Goal: Task Accomplishment & Management: Use online tool/utility

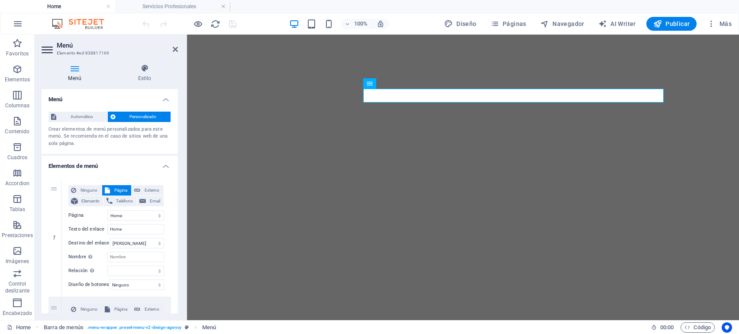
select select
select select "2"
select select
select select "3"
select select
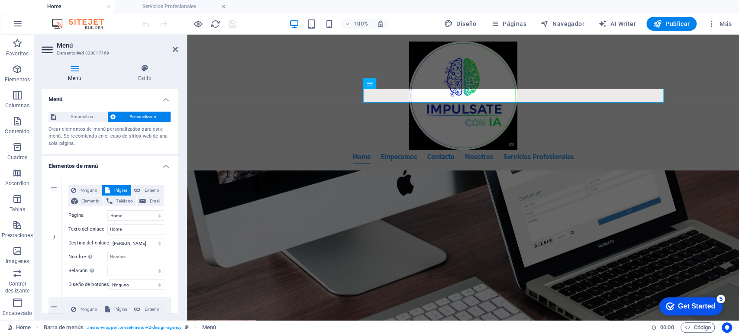
scroll to position [384, 0]
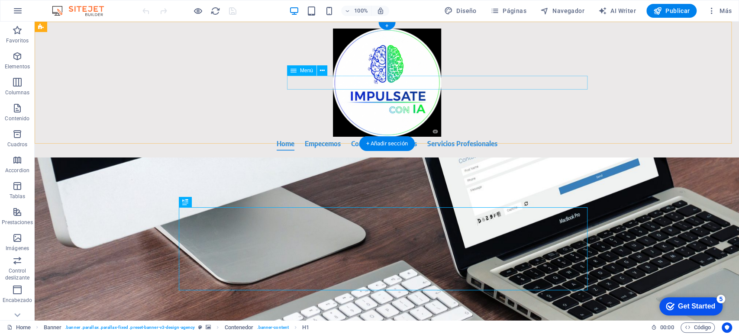
click at [452, 137] on nav "Home Empecemos Contacto Nosotros Servicios Profesionales" at bounding box center [387, 144] width 409 height 14
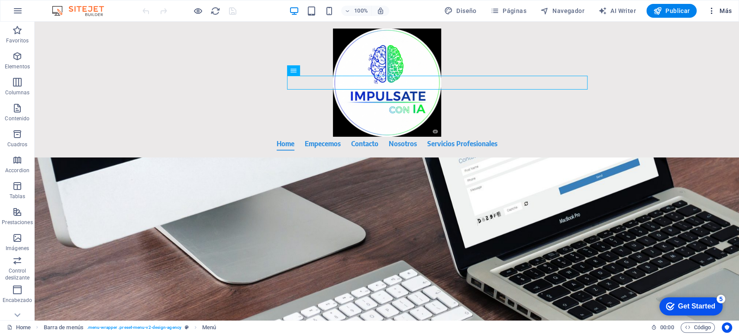
click at [716, 10] on span "Más" at bounding box center [719, 10] width 25 height 9
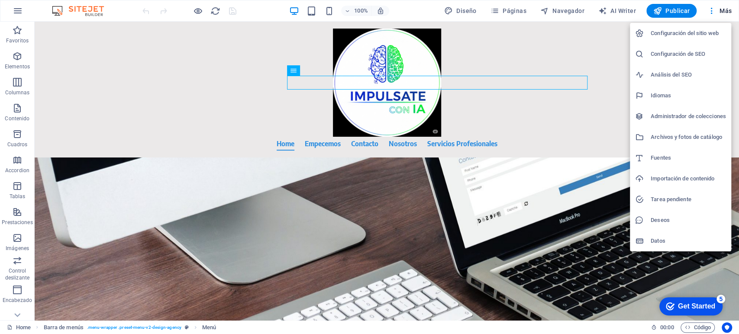
click at [709, 11] on div at bounding box center [369, 167] width 739 height 334
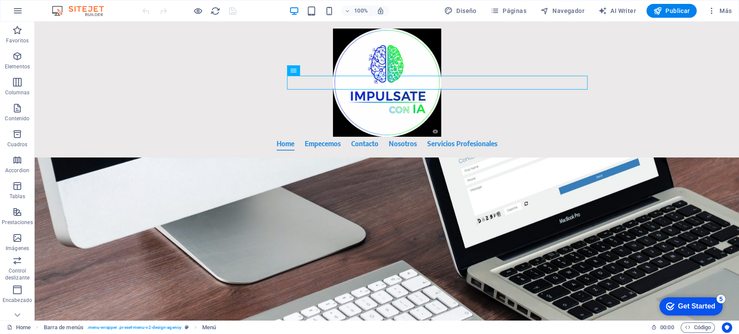
click at [709, 11] on icon "button" at bounding box center [711, 10] width 9 height 9
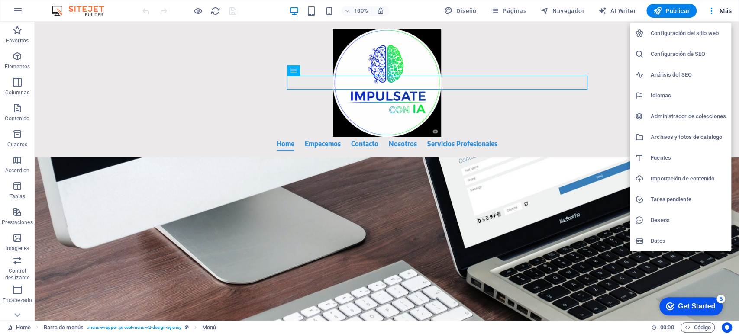
click at [518, 13] on div at bounding box center [369, 167] width 739 height 334
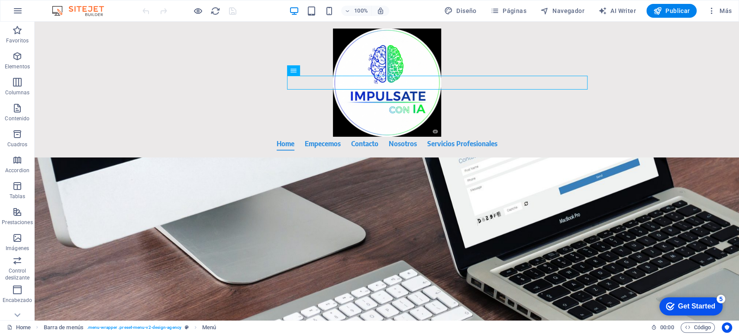
click at [507, 9] on span "Páginas" at bounding box center [509, 10] width 36 height 9
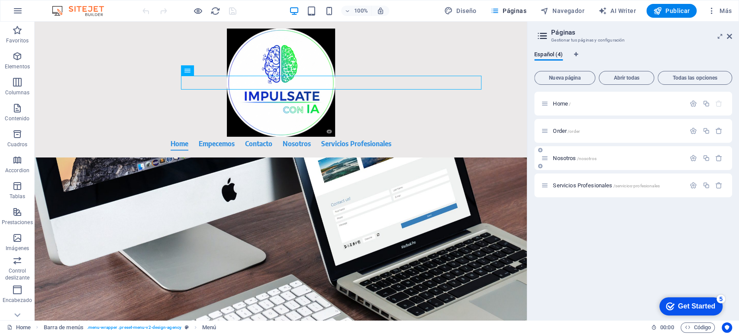
click at [571, 159] on span "Nosotros /nosotros" at bounding box center [574, 158] width 43 height 6
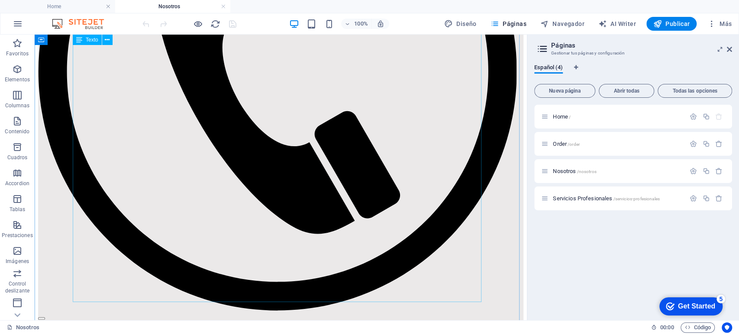
scroll to position [384, 0]
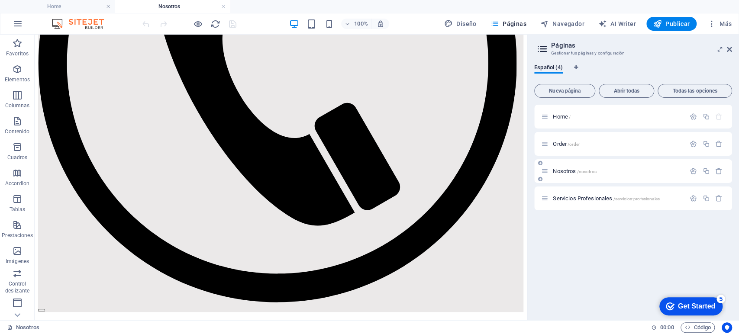
click at [560, 170] on span "Nosotros /nosotros" at bounding box center [574, 171] width 43 height 6
click at [572, 200] on span "Servicios Profesionales /servicios-profesionales" at bounding box center [606, 198] width 107 height 6
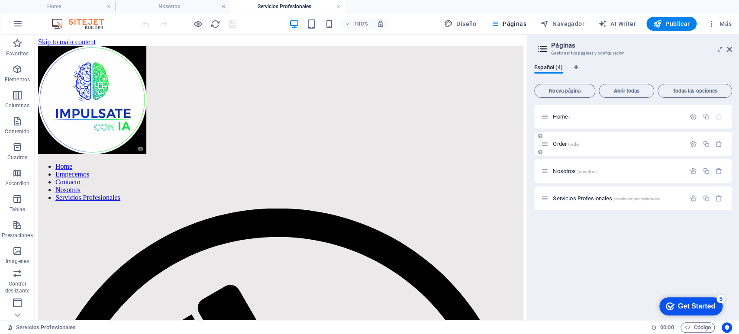
scroll to position [0, 0]
click at [563, 174] on div "Nosotros /nosotros" at bounding box center [613, 171] width 144 height 10
click at [561, 171] on span "Nosotros /nosotros" at bounding box center [574, 171] width 43 height 6
click at [564, 143] on span "Order /order" at bounding box center [566, 144] width 27 height 6
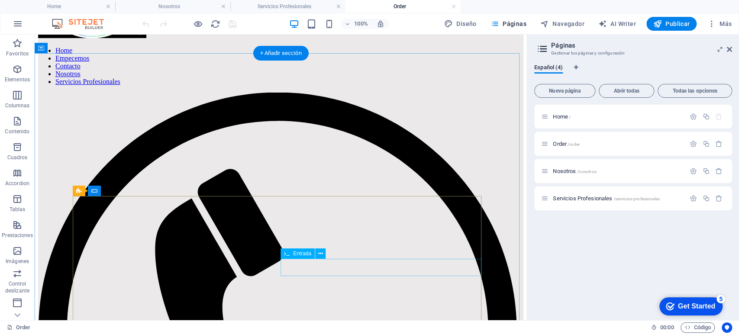
scroll to position [20, 0]
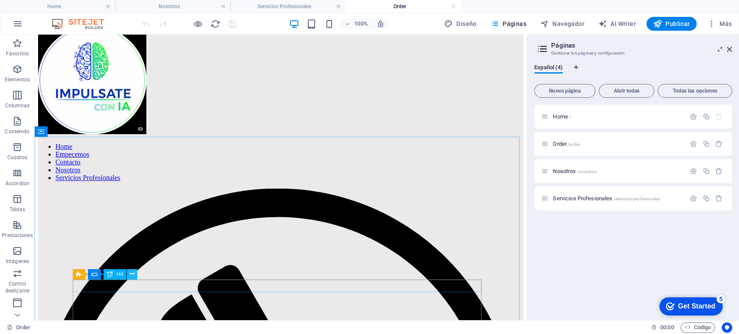
click at [134, 275] on icon at bounding box center [132, 274] width 5 height 9
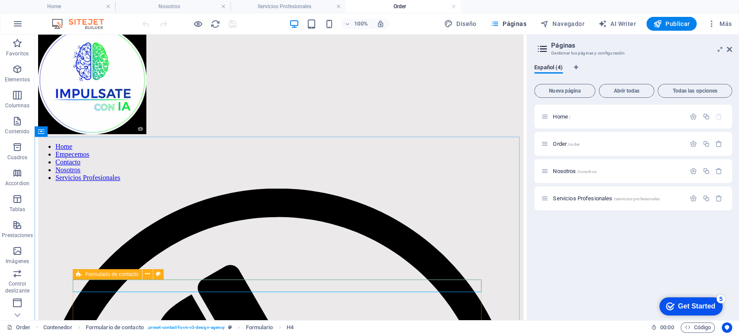
click at [80, 274] on icon at bounding box center [79, 274] width 6 height 10
click at [117, 276] on span "Formulario de contacto" at bounding box center [111, 274] width 53 height 5
drag, startPoint x: 117, startPoint y: 276, endPoint x: 91, endPoint y: 253, distance: 34.4
click at [117, 276] on span "Formulario de contacto" at bounding box center [111, 274] width 53 height 5
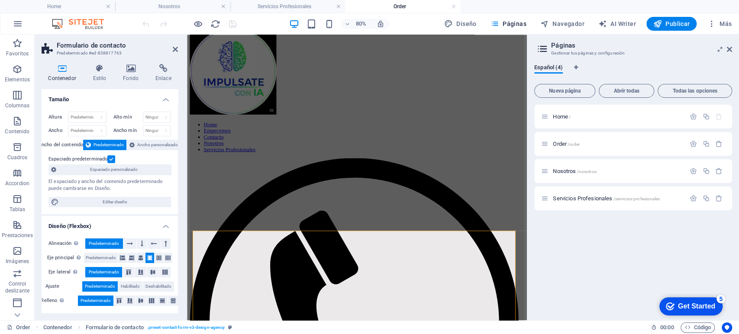
click at [59, 72] on icon at bounding box center [62, 68] width 41 height 9
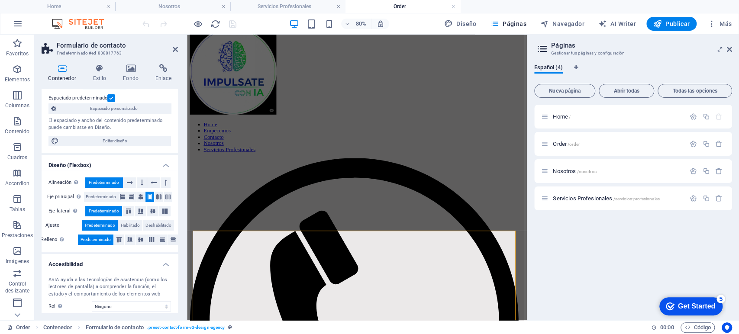
scroll to position [0, 0]
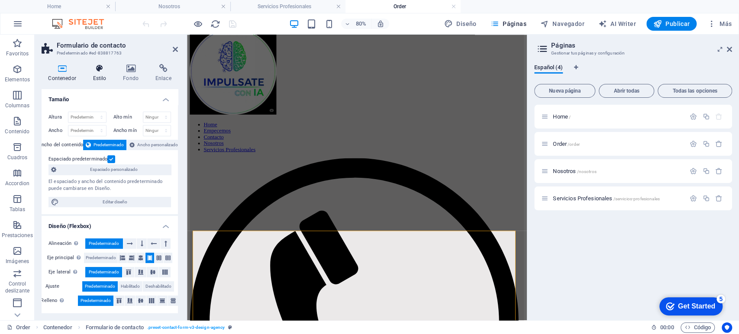
click at [97, 75] on h4 "Estilo" at bounding box center [101, 73] width 30 height 18
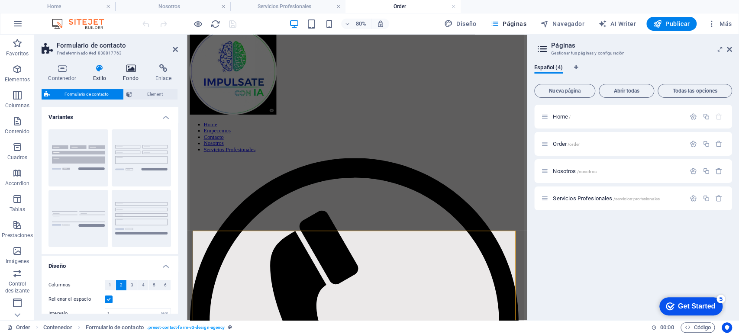
click at [134, 73] on h4 "Fondo" at bounding box center [132, 73] width 32 height 18
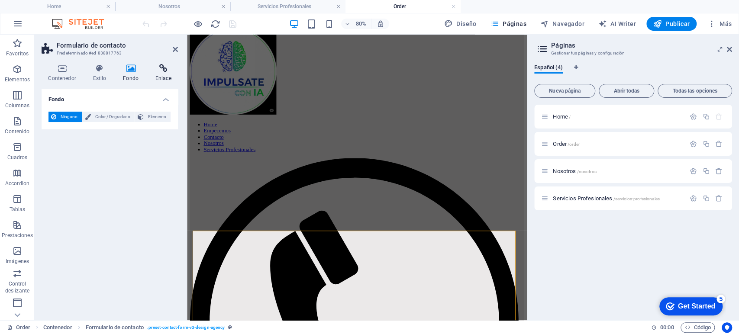
click at [165, 72] on icon at bounding box center [163, 68] width 29 height 9
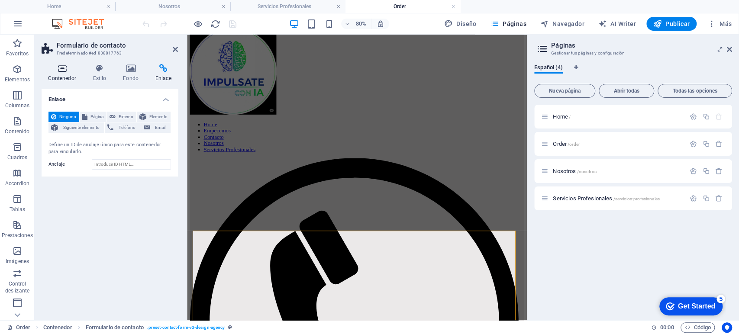
click at [60, 70] on icon at bounding box center [62, 68] width 41 height 9
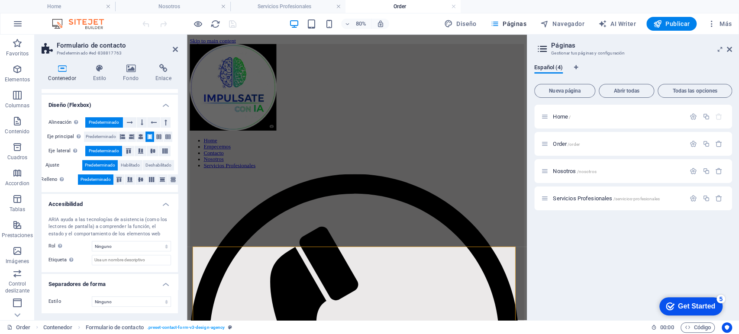
click at [652, 253] on div "Home / Order /order Nosotros /nosotros Servicios Profesionales /servicios-profe…" at bounding box center [633, 209] width 198 height 209
click at [598, 276] on div "Home / Order /order Nosotros /nosotros Servicios Profesionales /servicios-profe…" at bounding box center [633, 209] width 198 height 209
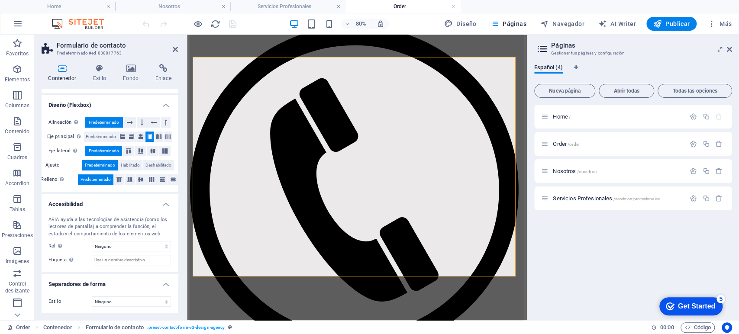
scroll to position [237, 0]
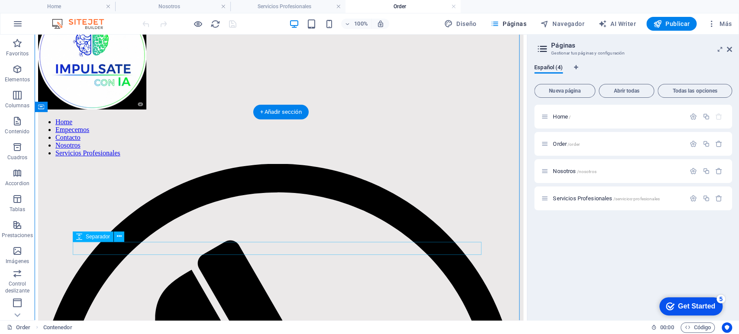
scroll to position [93, 0]
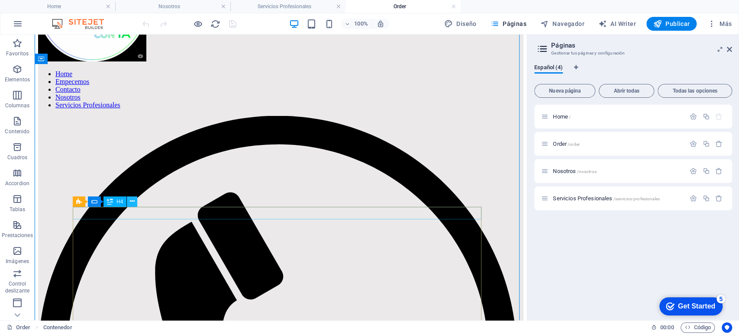
click at [136, 203] on button at bounding box center [132, 202] width 10 height 10
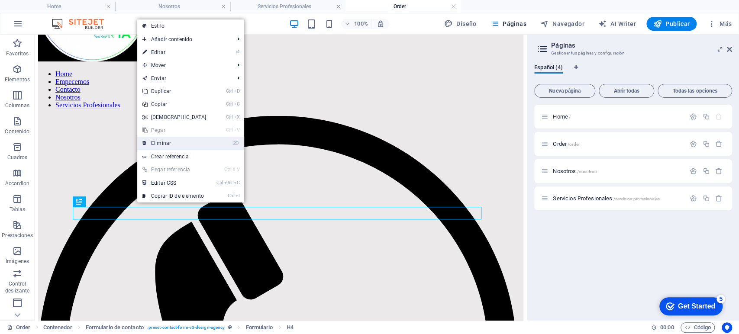
click at [169, 141] on link "⌦ Eliminar" at bounding box center [174, 143] width 74 height 13
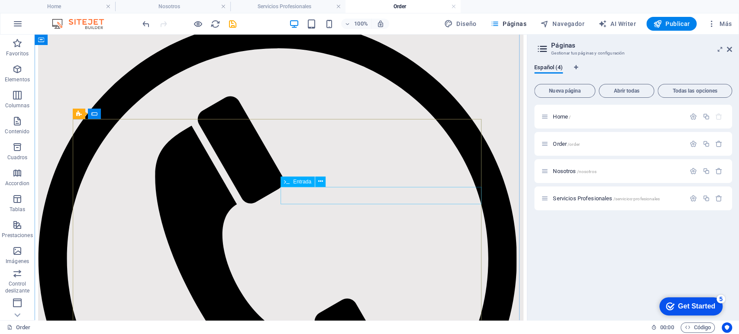
scroll to position [45, 0]
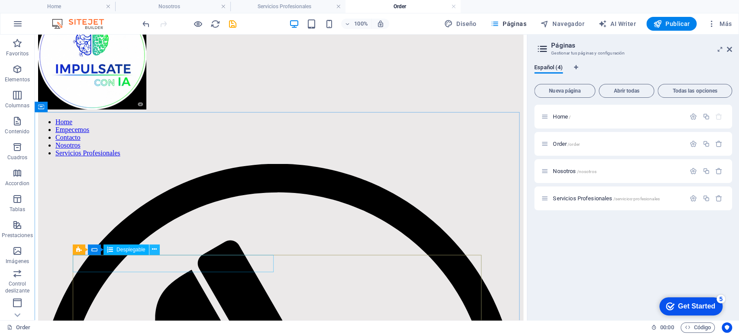
click at [155, 250] on icon at bounding box center [154, 249] width 5 height 9
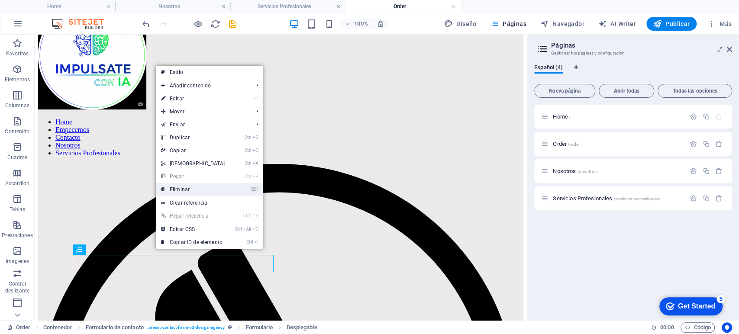
click at [198, 188] on link "⌦ Eliminar" at bounding box center [193, 189] width 74 height 13
select select "px"
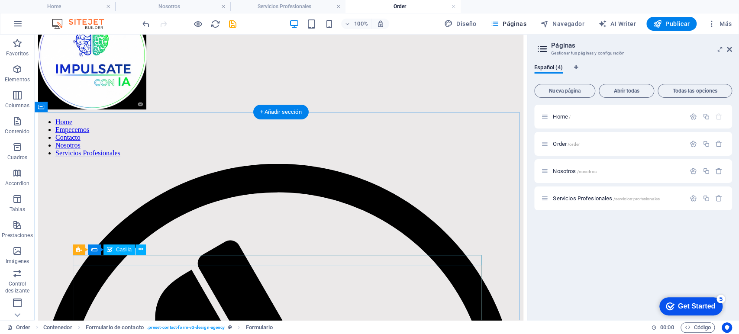
scroll to position [141, 0]
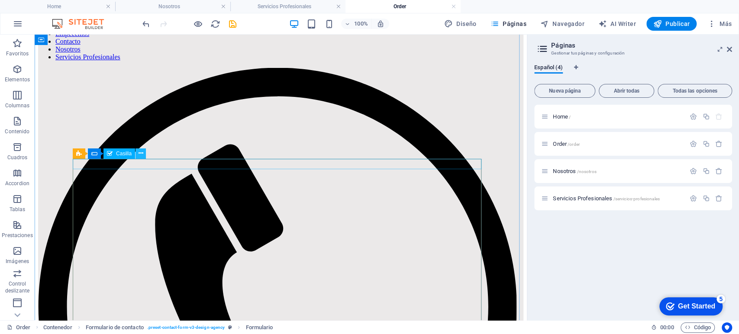
click at [139, 149] on icon at bounding box center [141, 153] width 5 height 9
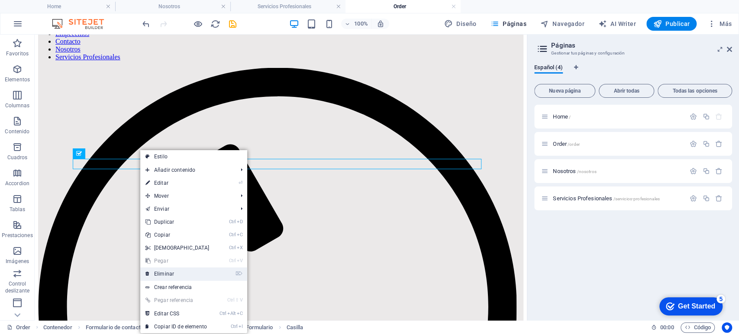
click at [180, 272] on link "⌦ Eliminar" at bounding box center [177, 274] width 74 height 13
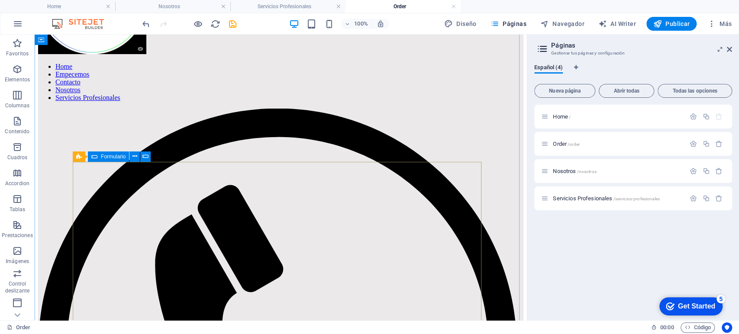
scroll to position [48, 0]
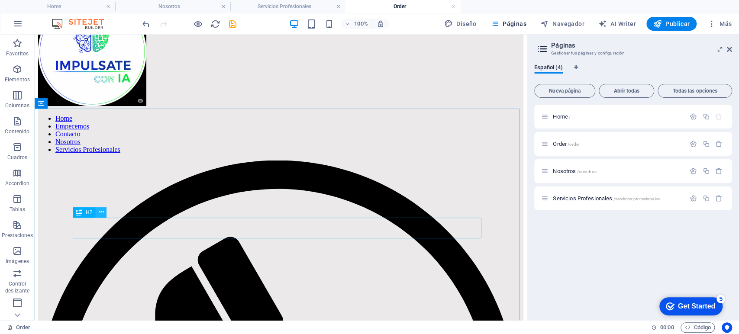
click at [102, 214] on icon at bounding box center [101, 212] width 5 height 9
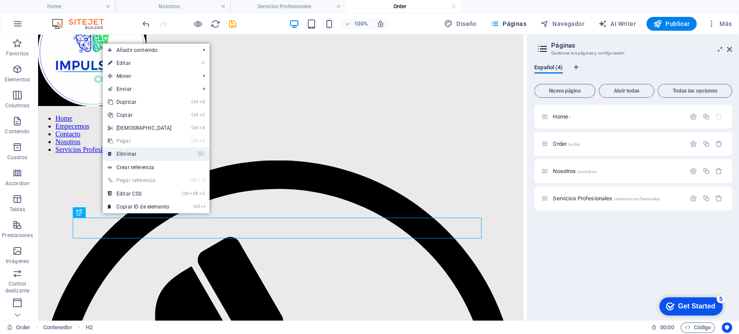
click at [132, 157] on link "⌦ Eliminar" at bounding box center [140, 154] width 74 height 13
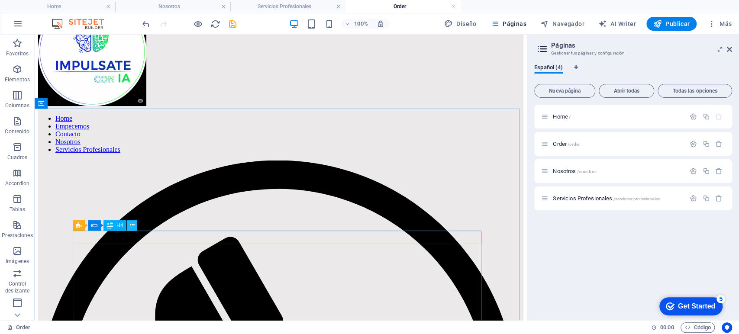
click at [134, 226] on icon at bounding box center [132, 225] width 5 height 9
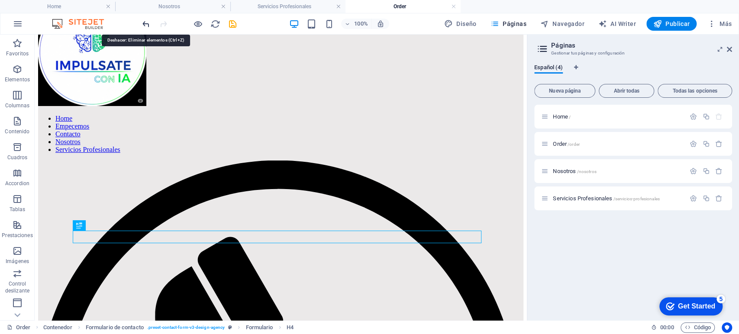
click at [143, 26] on icon "undo" at bounding box center [146, 24] width 10 height 10
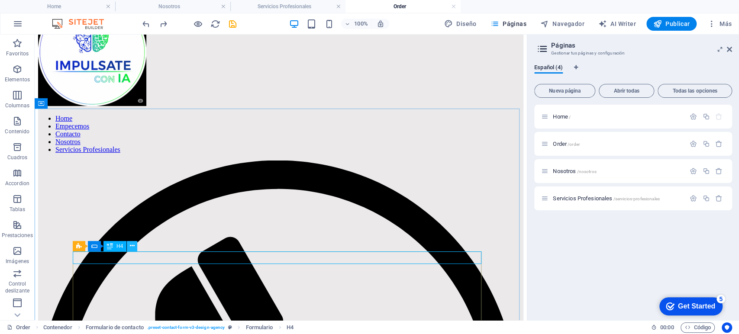
click at [135, 246] on button at bounding box center [132, 246] width 10 height 10
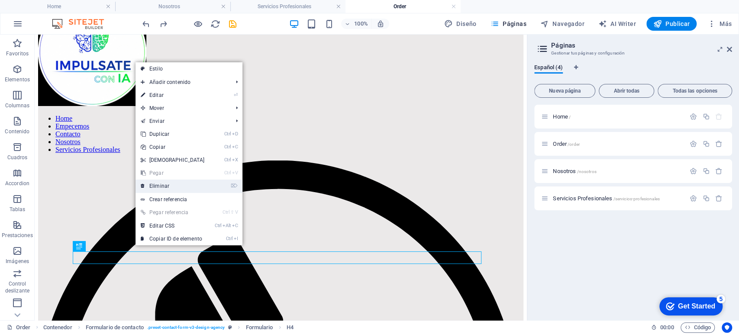
click at [167, 187] on link "⌦ Eliminar" at bounding box center [173, 186] width 74 height 13
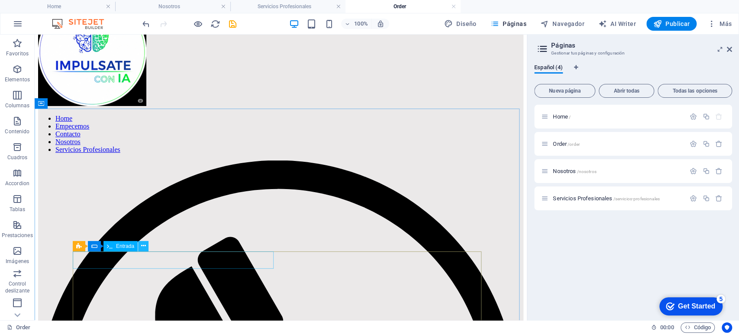
click at [148, 246] on button at bounding box center [143, 246] width 10 height 10
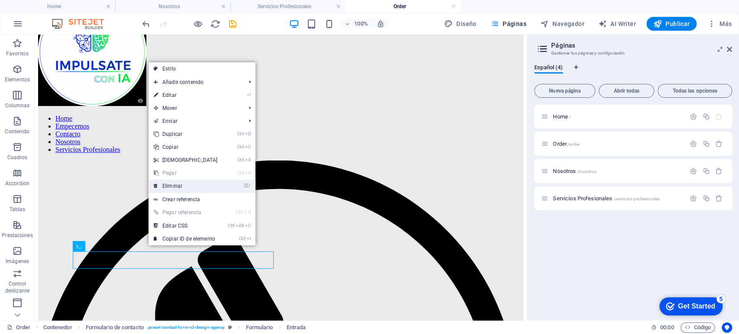
click at [173, 189] on link "⌦ Eliminar" at bounding box center [186, 186] width 74 height 13
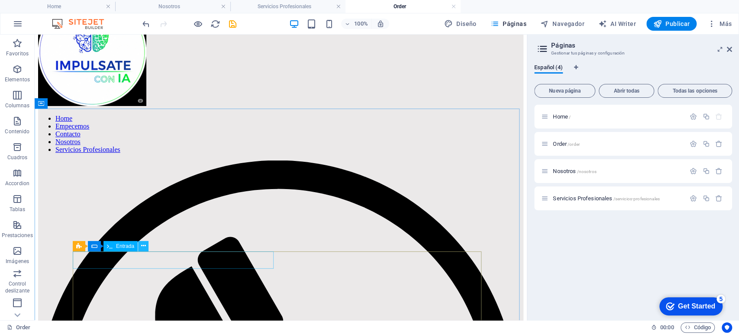
click at [146, 246] on button at bounding box center [143, 246] width 10 height 10
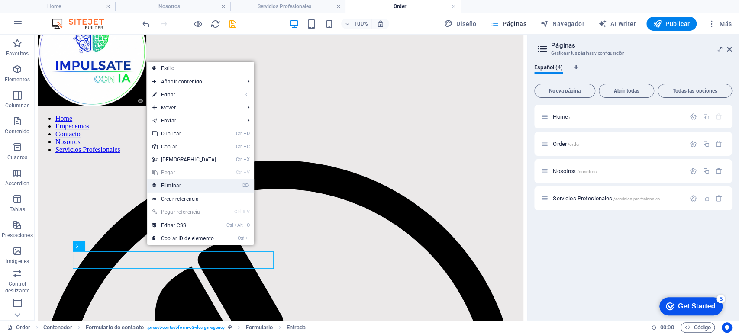
click at [166, 187] on link "⌦ Eliminar" at bounding box center [184, 185] width 74 height 13
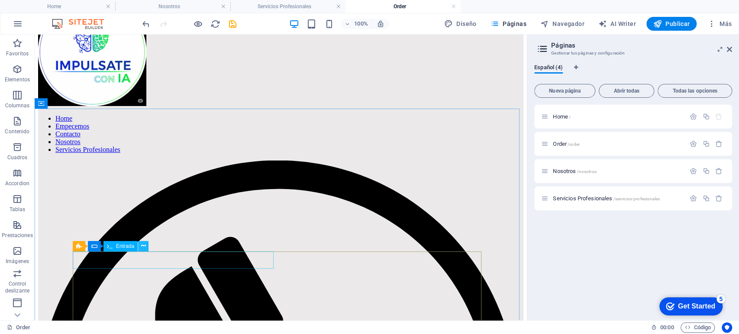
click at [145, 248] on icon at bounding box center [143, 246] width 5 height 9
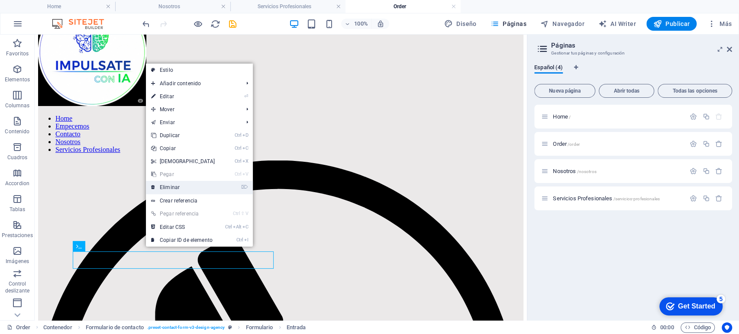
click at [166, 190] on link "⌦ Eliminar" at bounding box center [183, 187] width 74 height 13
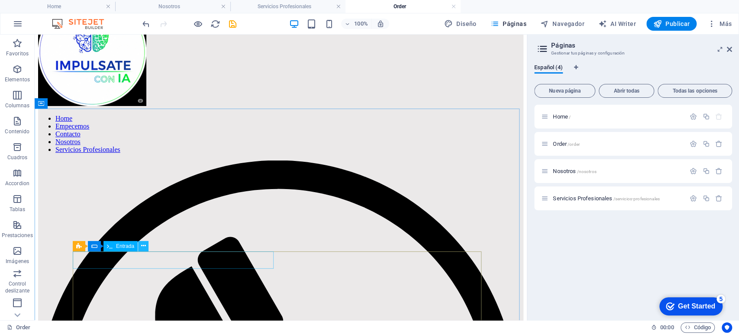
click at [144, 246] on icon at bounding box center [143, 246] width 5 height 9
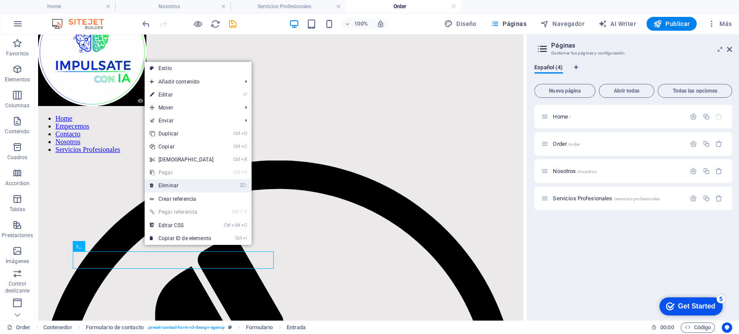
click at [173, 190] on link "⌦ Eliminar" at bounding box center [182, 185] width 74 height 13
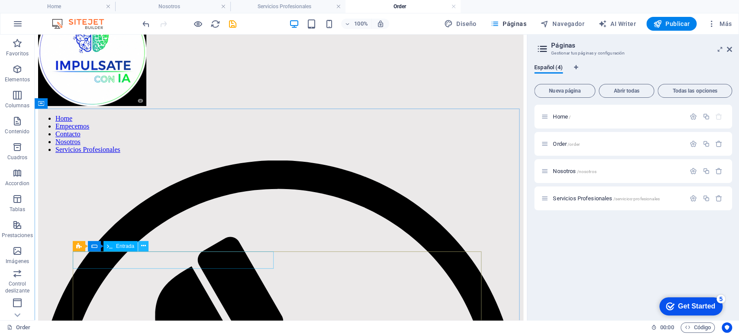
click at [144, 244] on icon at bounding box center [143, 246] width 5 height 9
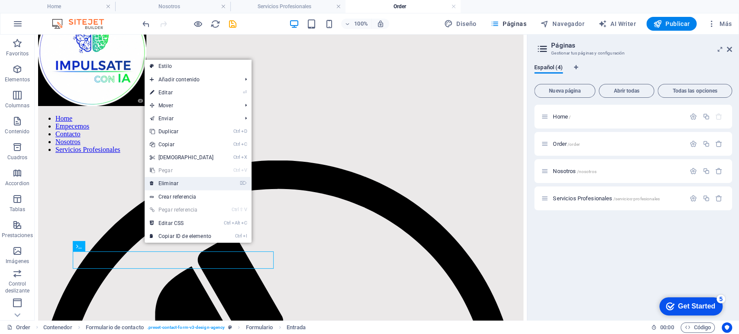
click at [184, 181] on link "⌦ Eliminar" at bounding box center [182, 183] width 74 height 13
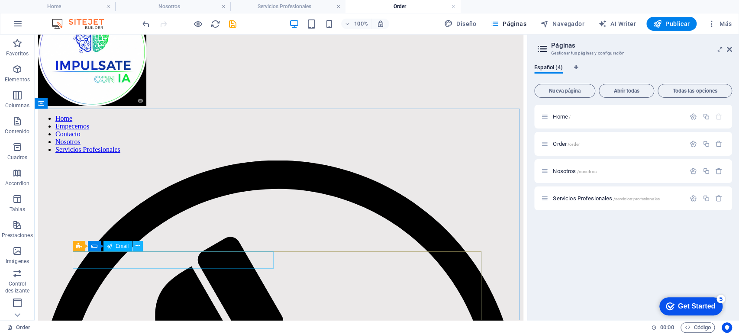
click at [141, 247] on button at bounding box center [137, 246] width 10 height 10
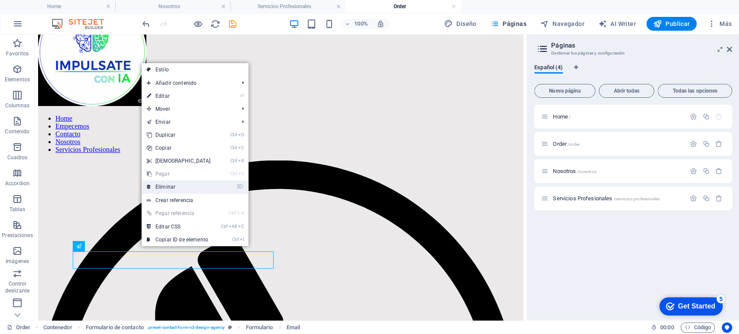
click at [166, 189] on link "⌦ Eliminar" at bounding box center [179, 187] width 74 height 13
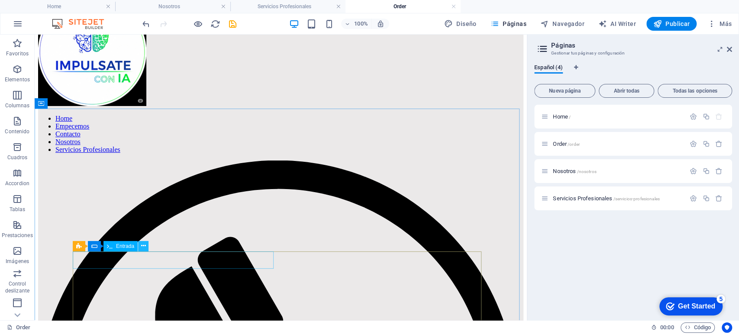
click at [143, 245] on icon at bounding box center [143, 246] width 5 height 9
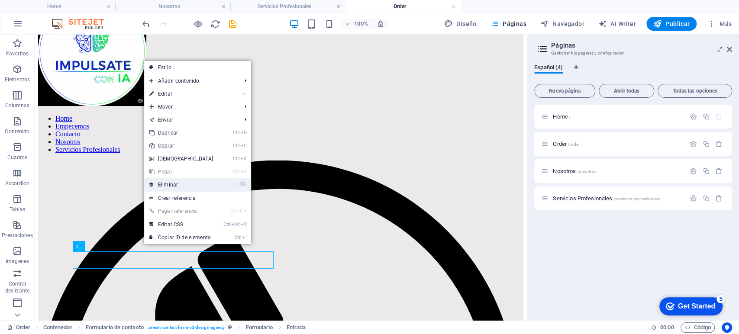
click at [165, 185] on link "⌦ Eliminar" at bounding box center [181, 184] width 74 height 13
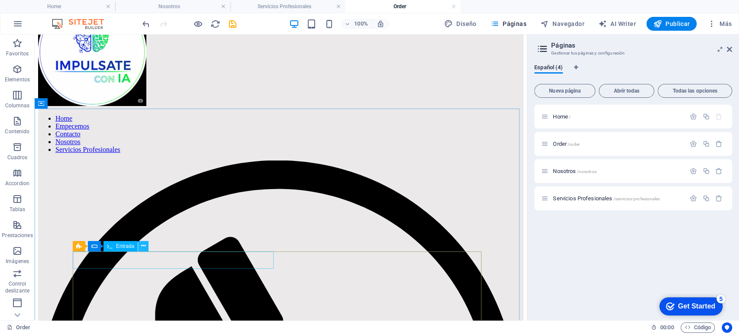
click at [142, 247] on icon at bounding box center [143, 246] width 5 height 9
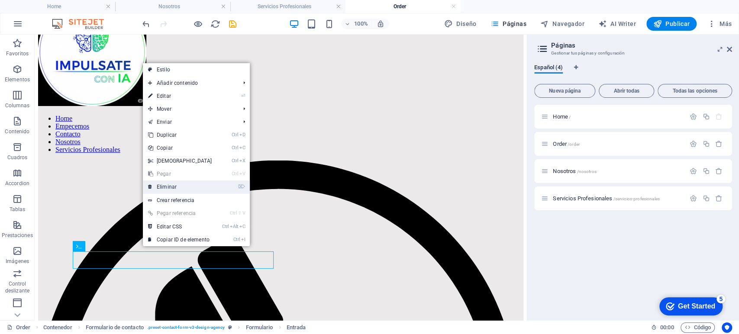
click at [164, 188] on link "⌦ Eliminar" at bounding box center [180, 187] width 74 height 13
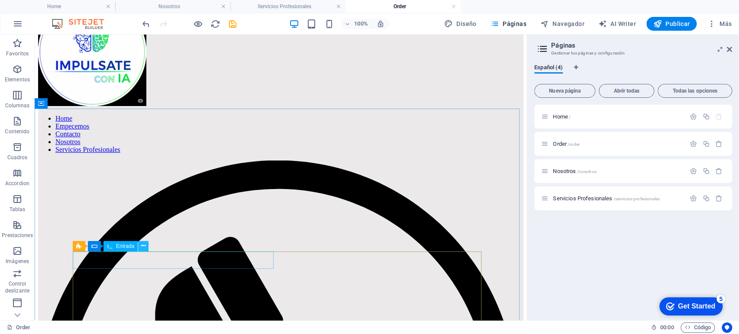
click at [146, 247] on button at bounding box center [143, 246] width 10 height 10
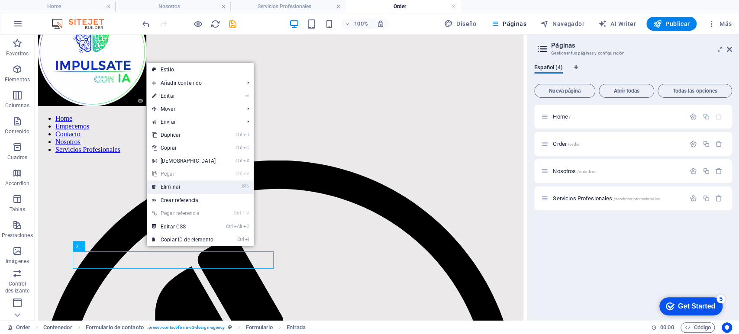
click at [179, 191] on link "⌦ Eliminar" at bounding box center [184, 187] width 74 height 13
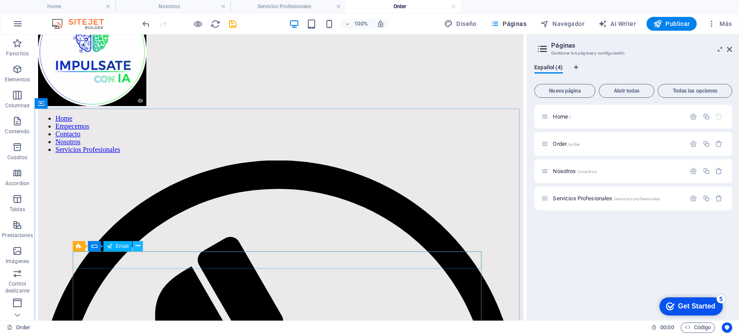
click at [138, 247] on icon at bounding box center [138, 246] width 5 height 9
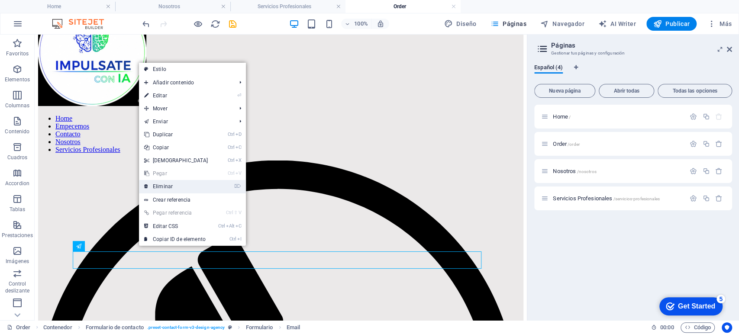
click at [176, 188] on link "⌦ Eliminar" at bounding box center [176, 186] width 74 height 13
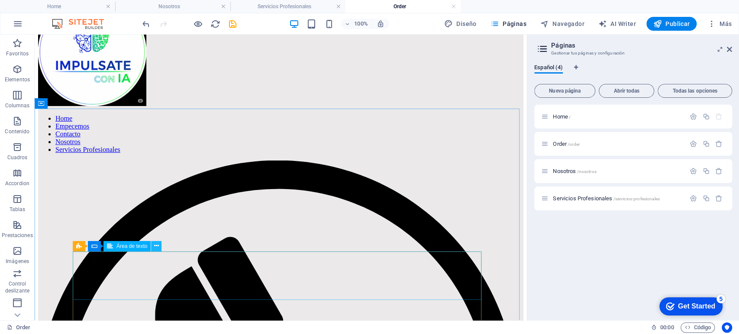
click at [158, 245] on icon at bounding box center [156, 246] width 5 height 9
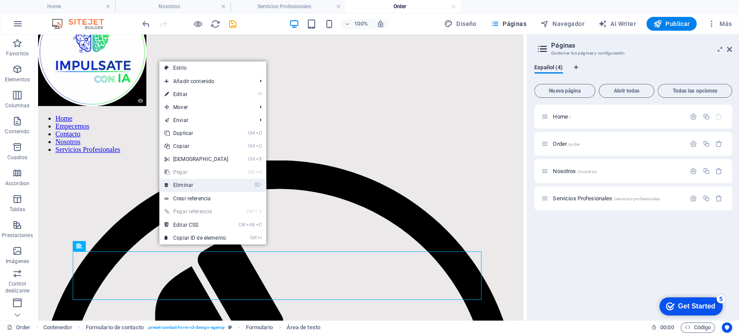
click at [190, 183] on link "⌦ Eliminar" at bounding box center [196, 185] width 74 height 13
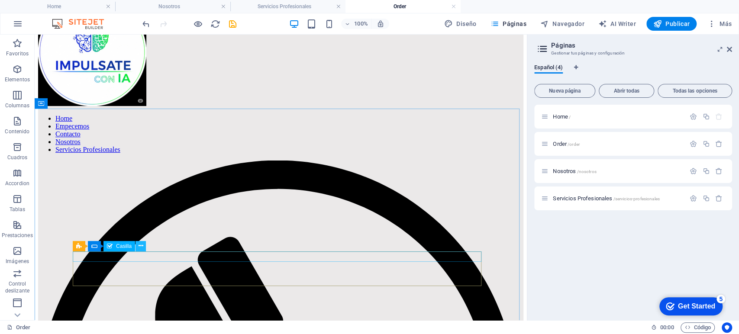
click at [142, 249] on icon at bounding box center [141, 246] width 5 height 9
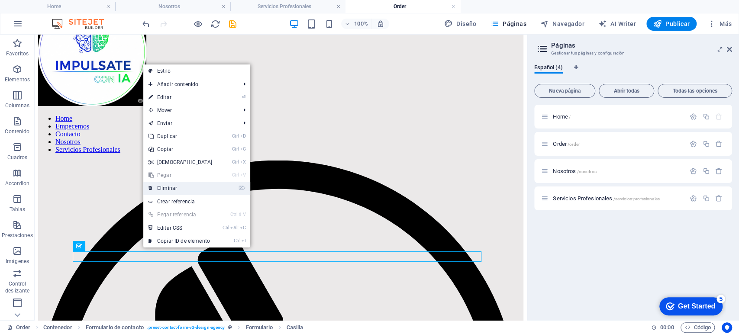
click at [177, 187] on link "⌦ Eliminar" at bounding box center [180, 188] width 74 height 13
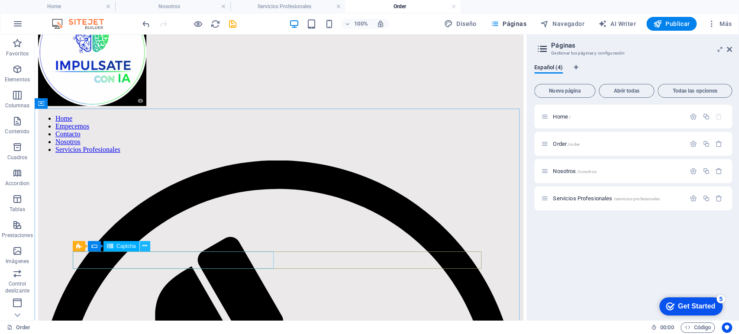
click at [146, 246] on icon at bounding box center [144, 246] width 5 height 9
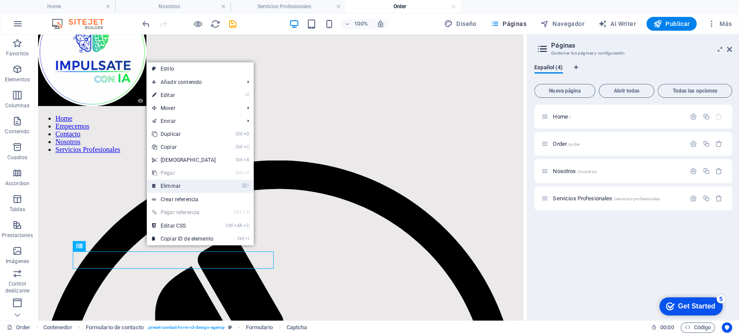
click at [178, 187] on link "⌦ Eliminar" at bounding box center [184, 186] width 74 height 13
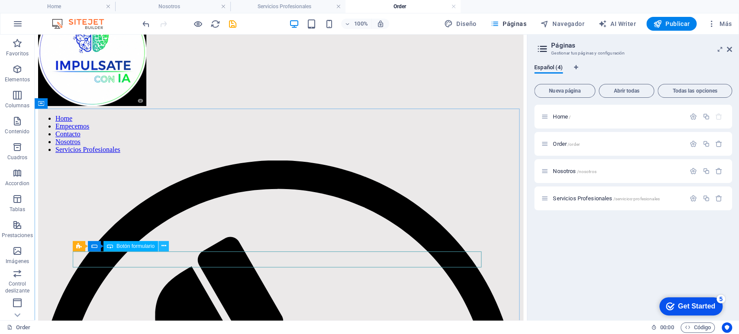
click at [165, 245] on icon at bounding box center [163, 246] width 5 height 9
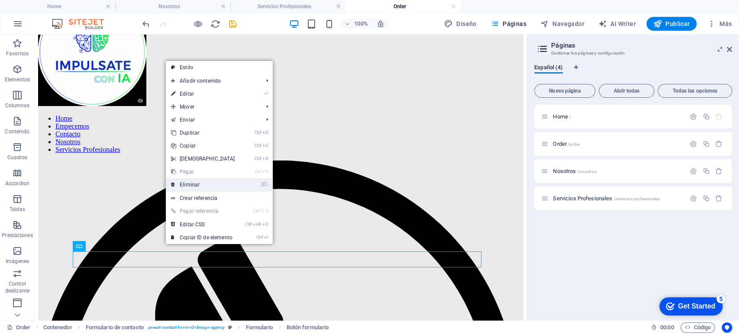
click at [204, 187] on link "⌦ Eliminar" at bounding box center [203, 184] width 74 height 13
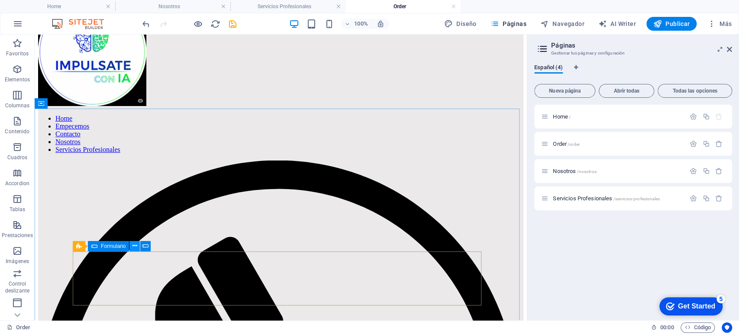
click at [133, 248] on icon at bounding box center [134, 246] width 5 height 9
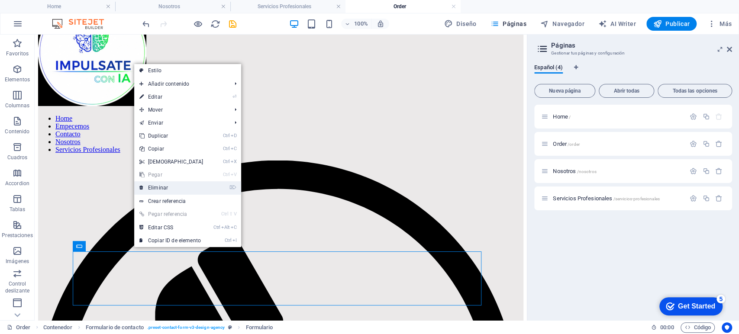
click at [171, 189] on link "⌦ Eliminar" at bounding box center [171, 187] width 74 height 13
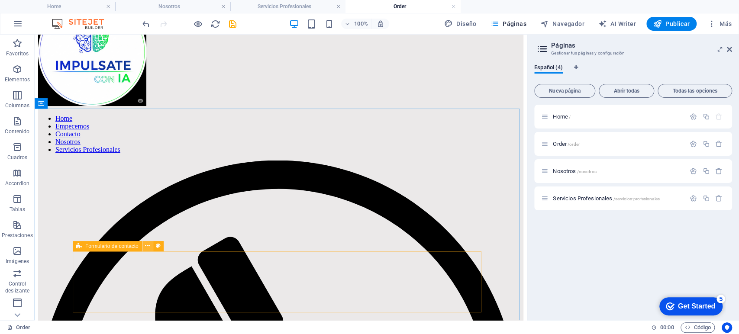
click at [149, 247] on icon at bounding box center [147, 246] width 5 height 9
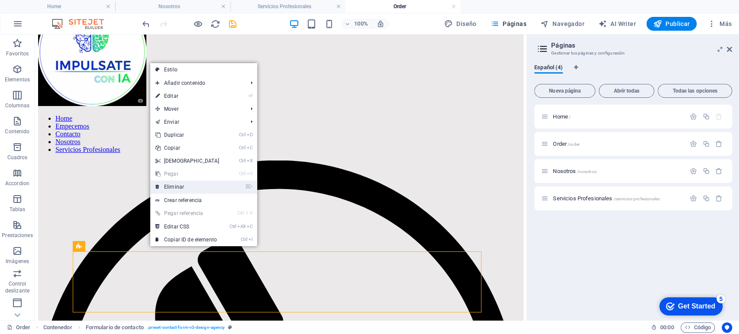
click at [185, 188] on link "⌦ Eliminar" at bounding box center [187, 187] width 74 height 13
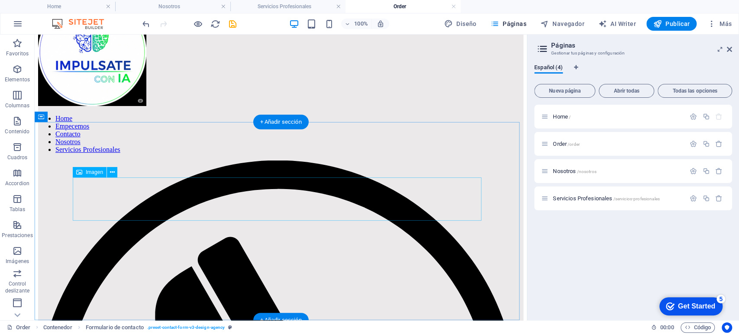
scroll to position [35, 0]
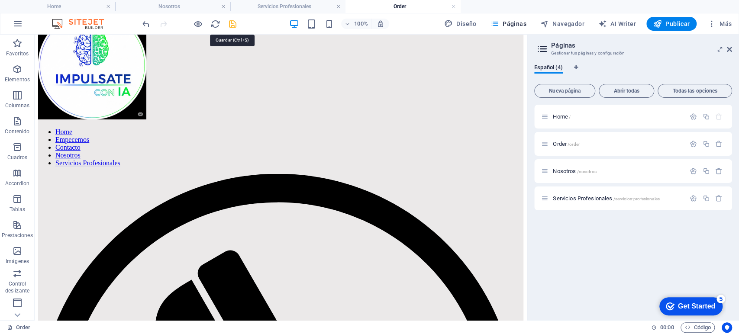
click at [235, 27] on icon "save" at bounding box center [233, 24] width 10 height 10
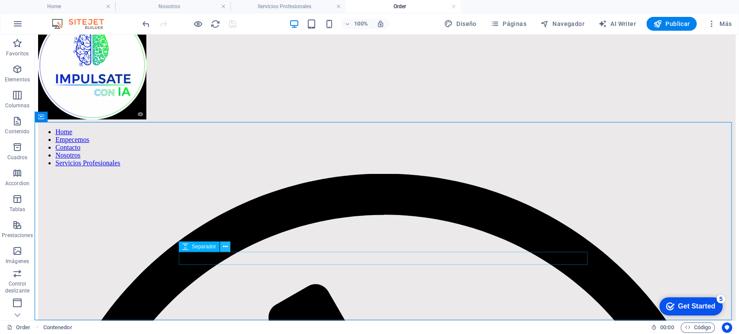
click at [229, 245] on button at bounding box center [225, 247] width 10 height 10
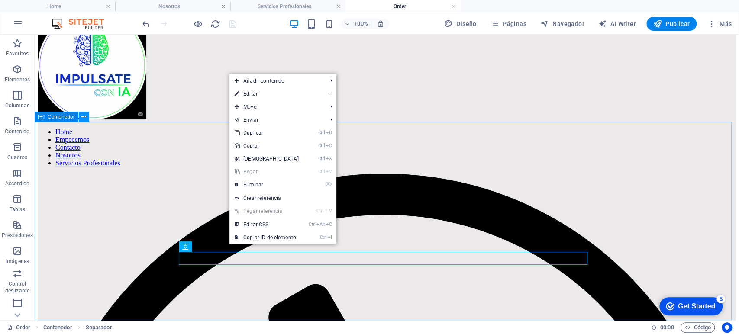
click at [83, 115] on icon at bounding box center [83, 117] width 5 height 9
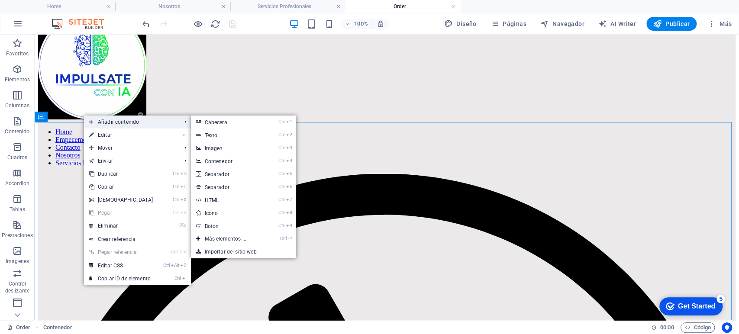
click at [104, 120] on span "Añadir contenido" at bounding box center [131, 122] width 94 height 13
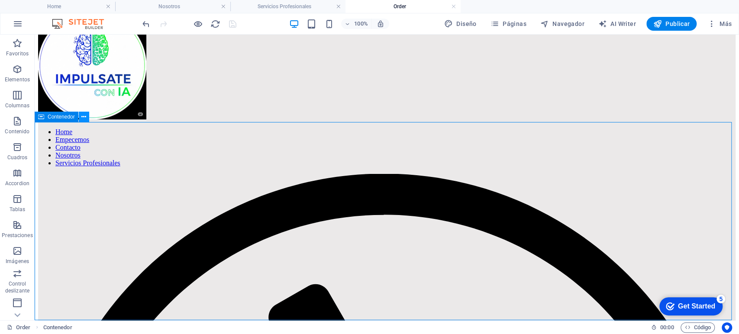
click at [86, 117] on icon at bounding box center [83, 117] width 5 height 9
click at [381, 316] on div "+ Añadir sección" at bounding box center [386, 320] width 55 height 15
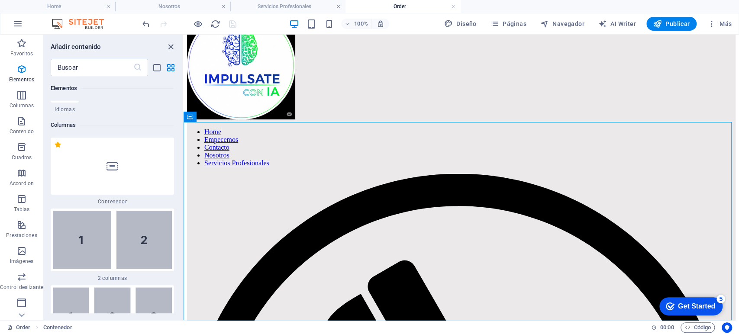
scroll to position [533, 0]
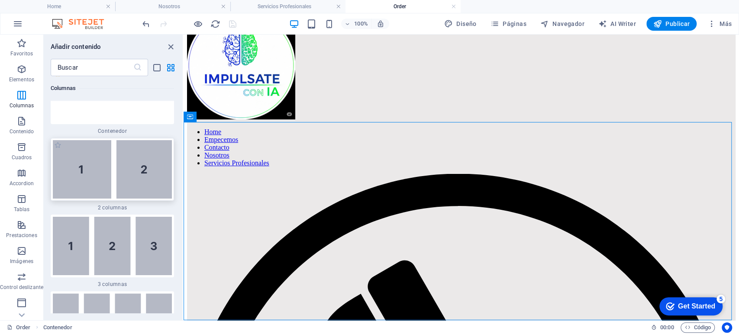
click at [108, 176] on img at bounding box center [112, 169] width 119 height 58
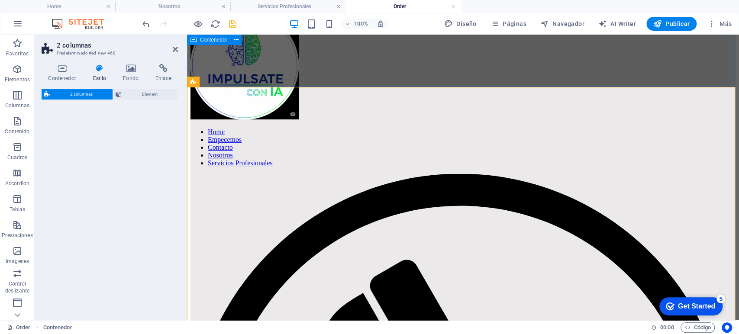
select select "rem"
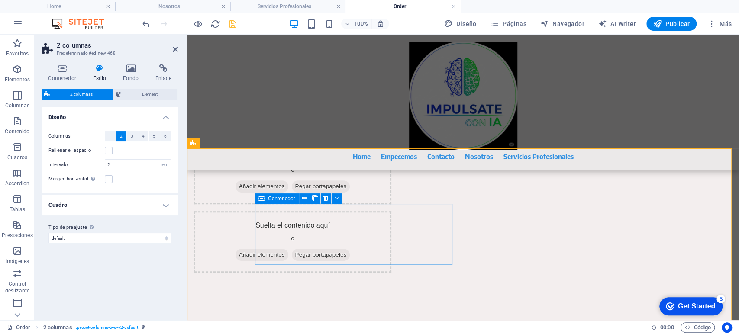
scroll to position [161, 0]
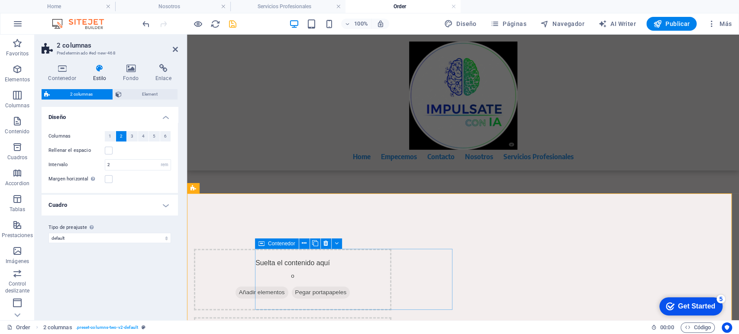
click at [288, 291] on span "Añadir elementos" at bounding box center [262, 293] width 53 height 12
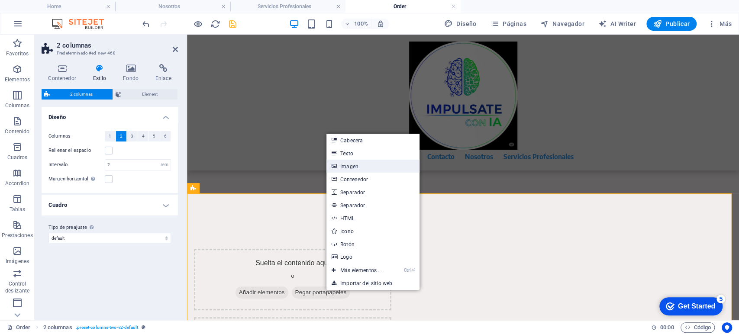
click at [368, 165] on link "Imagen" at bounding box center [372, 166] width 93 height 13
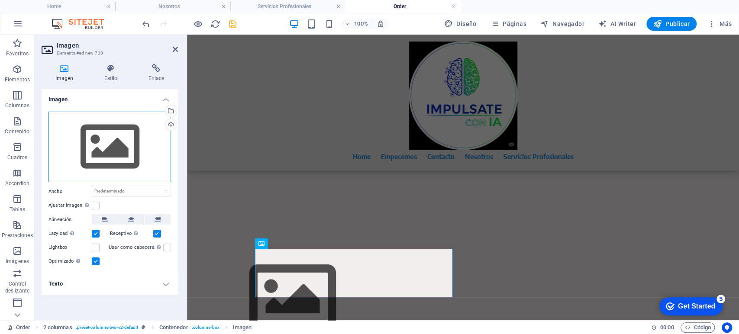
click at [133, 141] on div "Arrastra archivos aquí, haz clic para escoger archivos o selecciona archivos de…" at bounding box center [109, 147] width 123 height 71
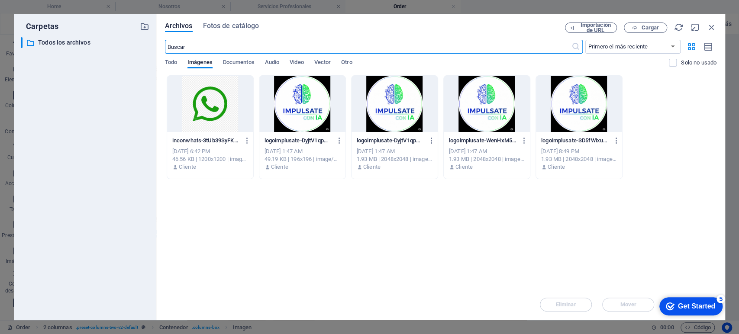
scroll to position [135, 0]
click at [644, 28] on span "Cargar" at bounding box center [650, 27] width 18 height 5
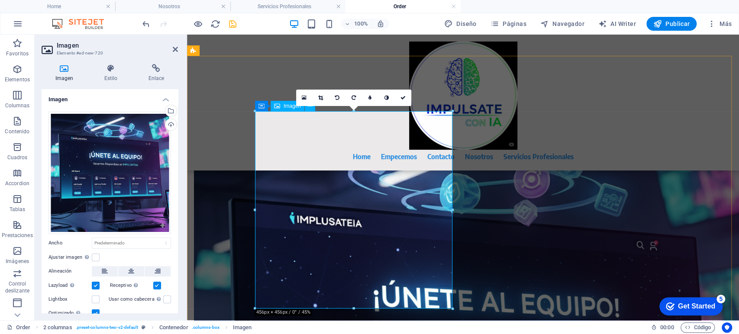
scroll to position [258, 0]
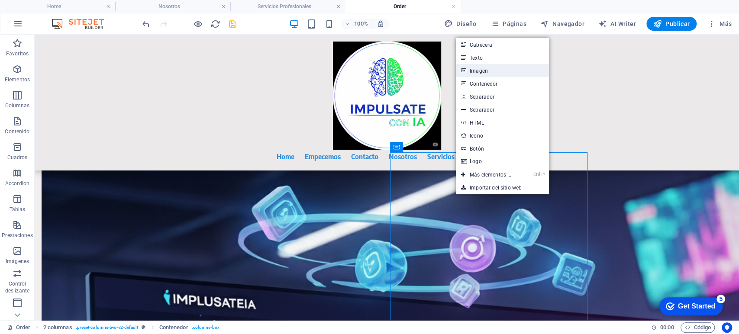
click at [496, 71] on link "Imagen" at bounding box center [502, 70] width 93 height 13
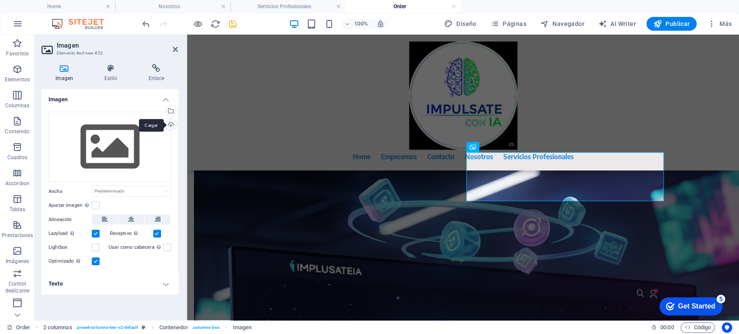
click at [172, 124] on div "Cargar" at bounding box center [170, 125] width 13 height 13
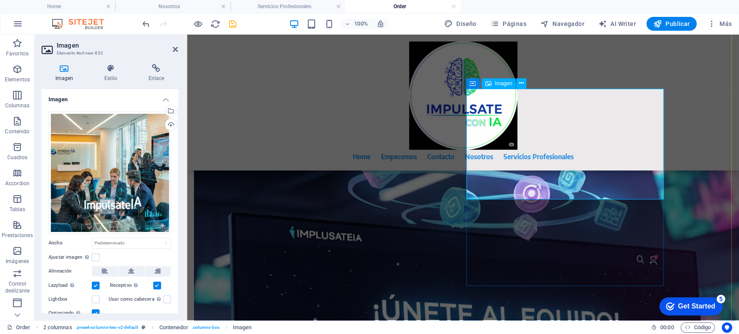
scroll to position [343, 0]
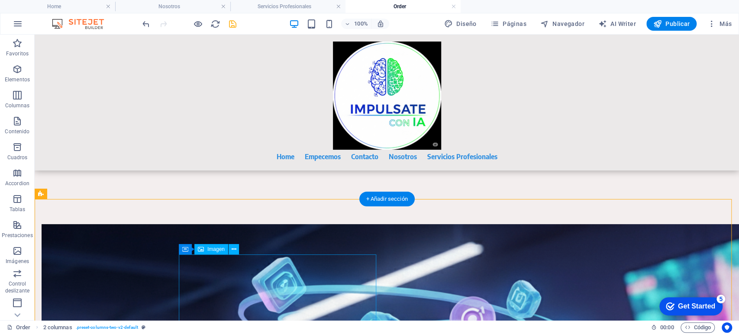
scroll to position [150, 0]
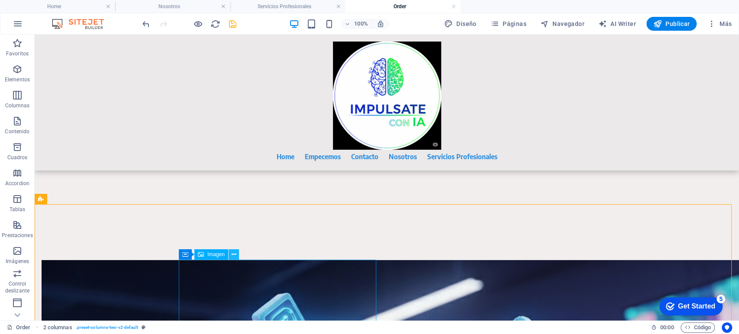
click at [233, 253] on icon at bounding box center [233, 254] width 5 height 9
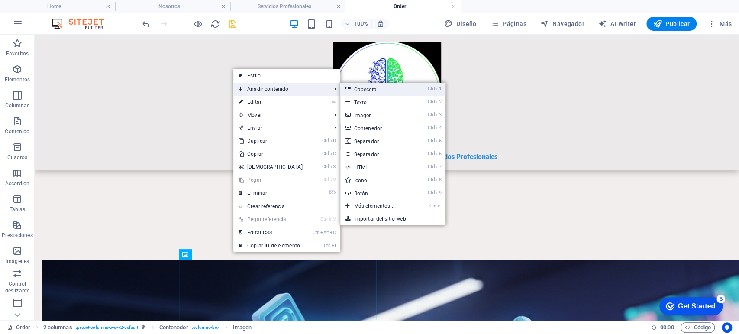
click at [364, 87] on link "Ctrl 1 Cabecera" at bounding box center [376, 89] width 73 height 13
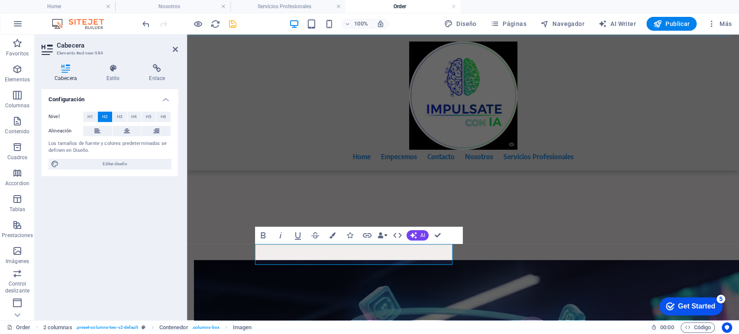
scroll to position [364, 0]
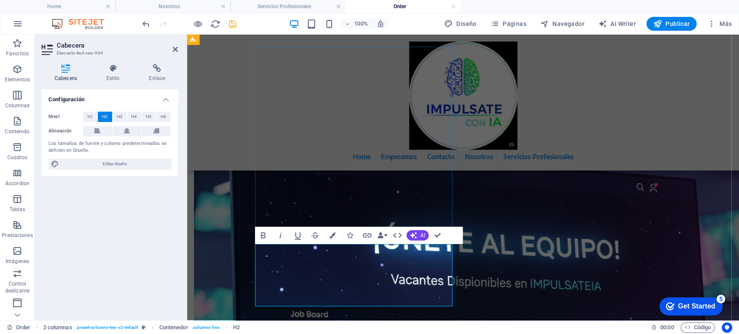
drag, startPoint x: 284, startPoint y: 273, endPoint x: 425, endPoint y: 303, distance: 144.2
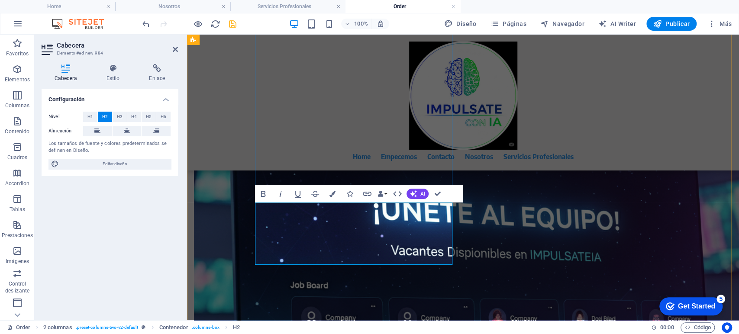
scroll to position [405, 0]
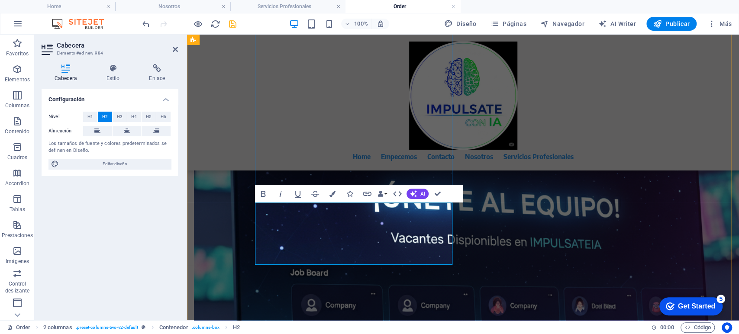
drag, startPoint x: 283, startPoint y: 232, endPoint x: 433, endPoint y: 260, distance: 152.9
click at [112, 73] on h4 "Estilo" at bounding box center [115, 73] width 43 height 18
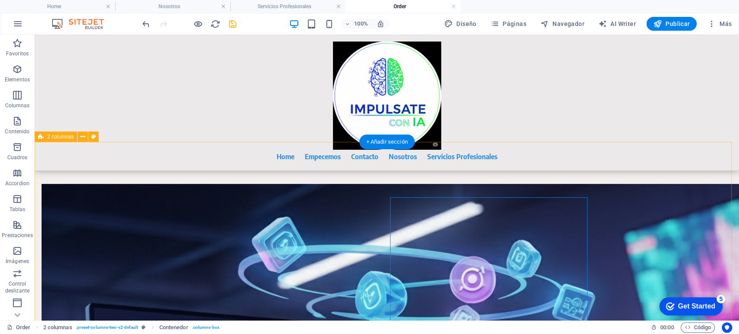
scroll to position [213, 0]
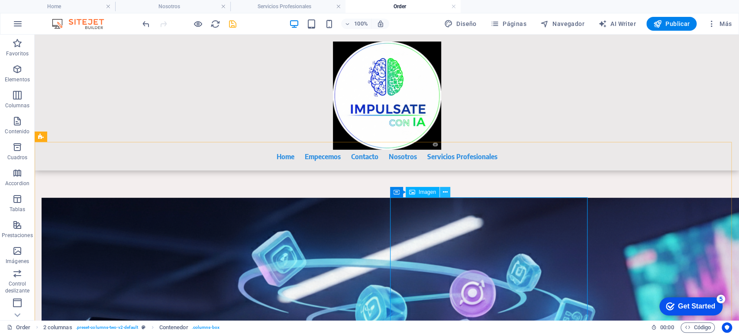
click at [447, 190] on icon at bounding box center [444, 192] width 5 height 9
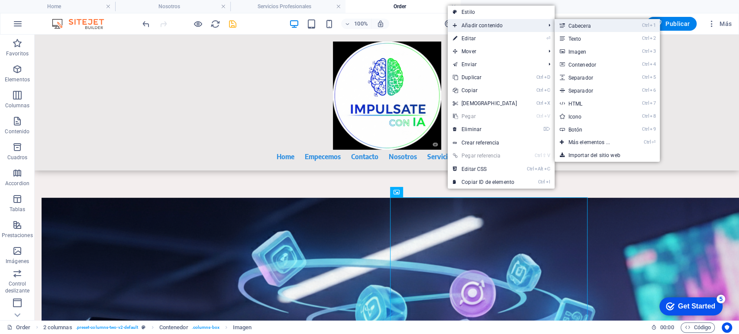
click at [592, 23] on link "Ctrl 1 Cabecera" at bounding box center [591, 25] width 73 height 13
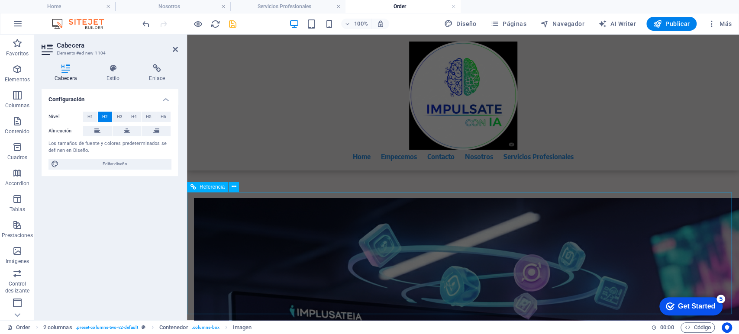
scroll to position [405, 0]
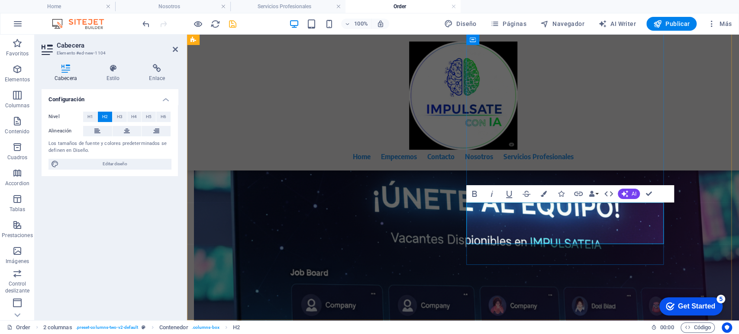
drag, startPoint x: 634, startPoint y: 234, endPoint x: 494, endPoint y: 236, distance: 140.3
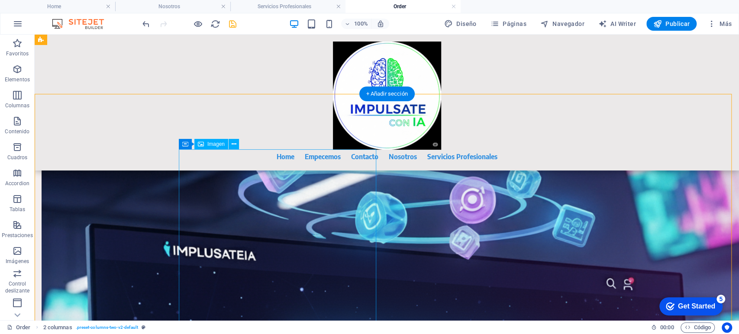
scroll to position [261, 0]
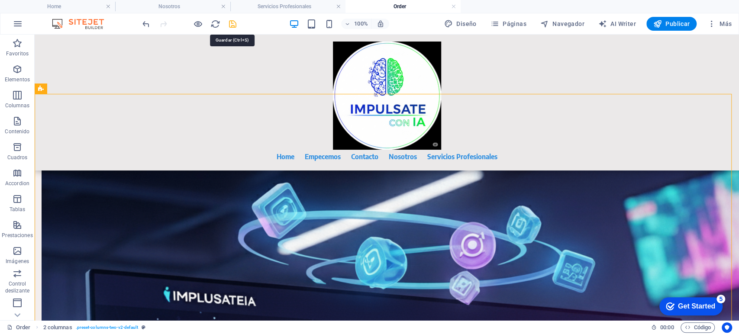
click at [232, 23] on icon "save" at bounding box center [233, 24] width 10 height 10
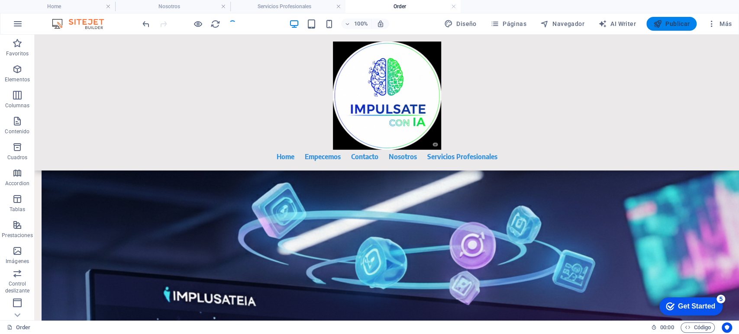
click at [675, 23] on span "Publicar" at bounding box center [671, 23] width 37 height 9
